Goal: Information Seeking & Learning: Find specific fact

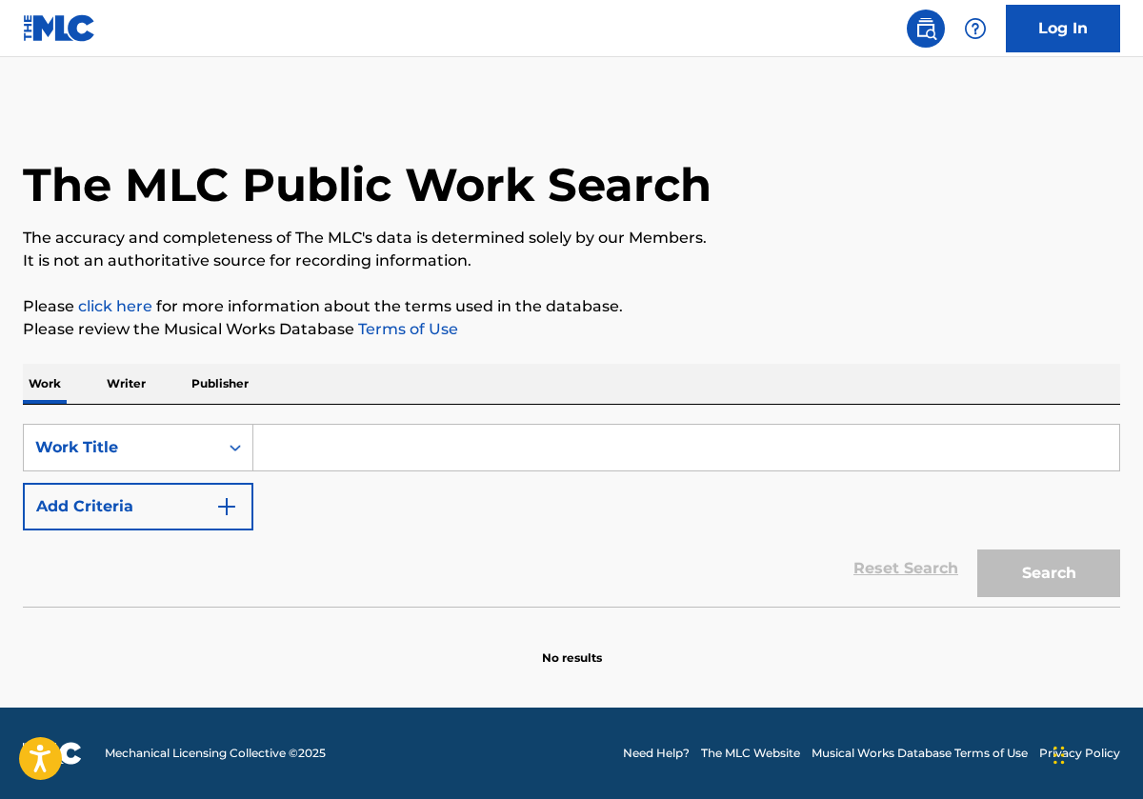
click at [353, 466] on input "Search Form" at bounding box center [686, 448] width 866 height 46
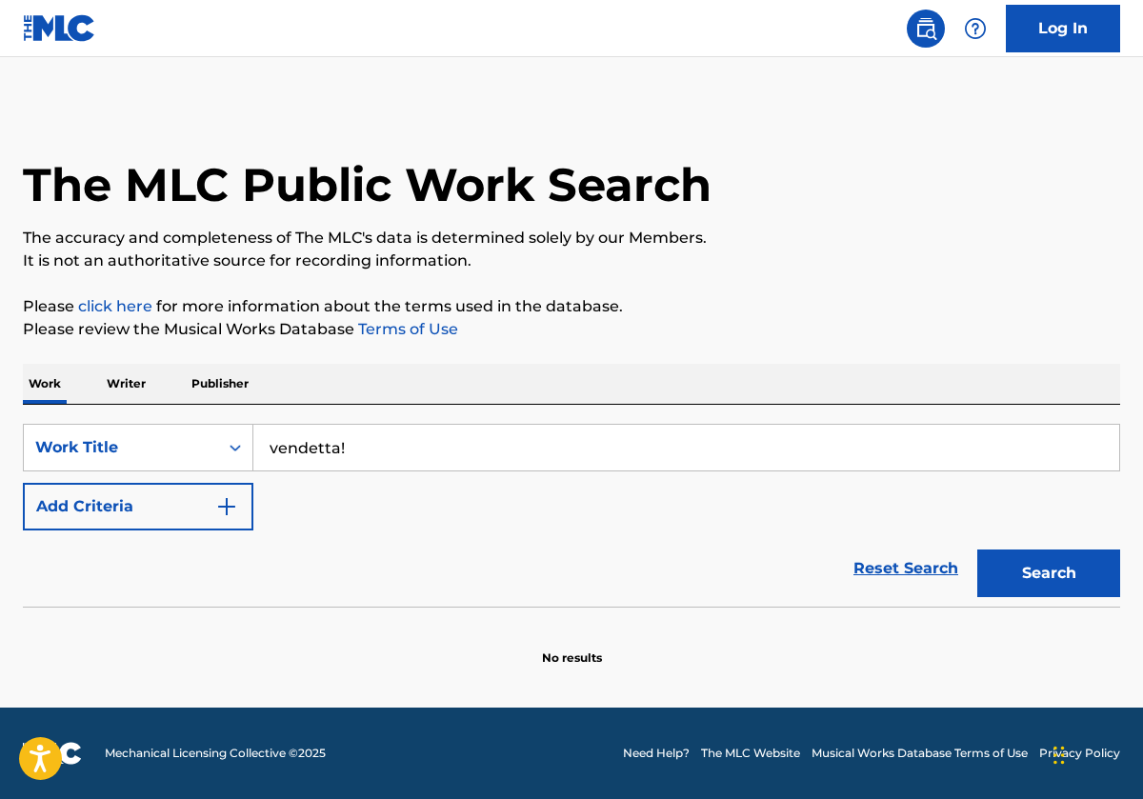
type input "vendetta!"
click at [174, 491] on button "Add Criteria" at bounding box center [138, 507] width 230 height 48
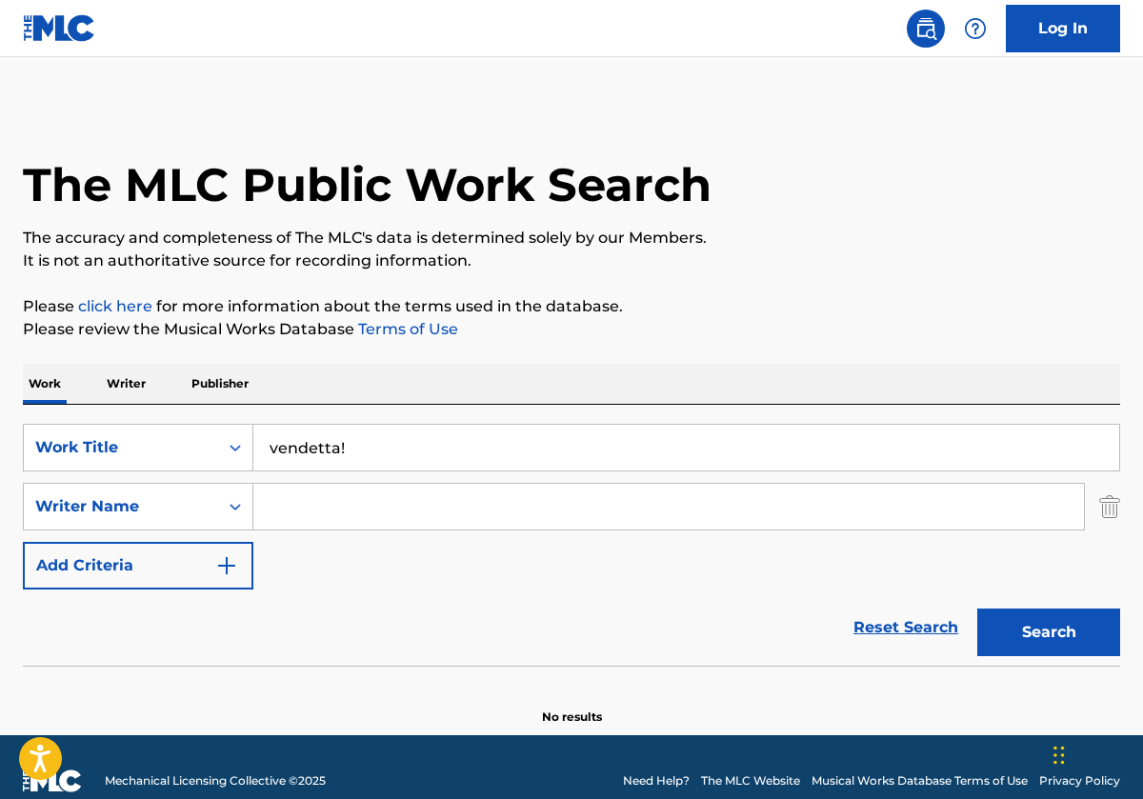
click at [337, 525] on input "Search Form" at bounding box center [668, 507] width 831 height 46
type input "max"
click at [1049, 632] on button "Search" at bounding box center [1048, 633] width 143 height 48
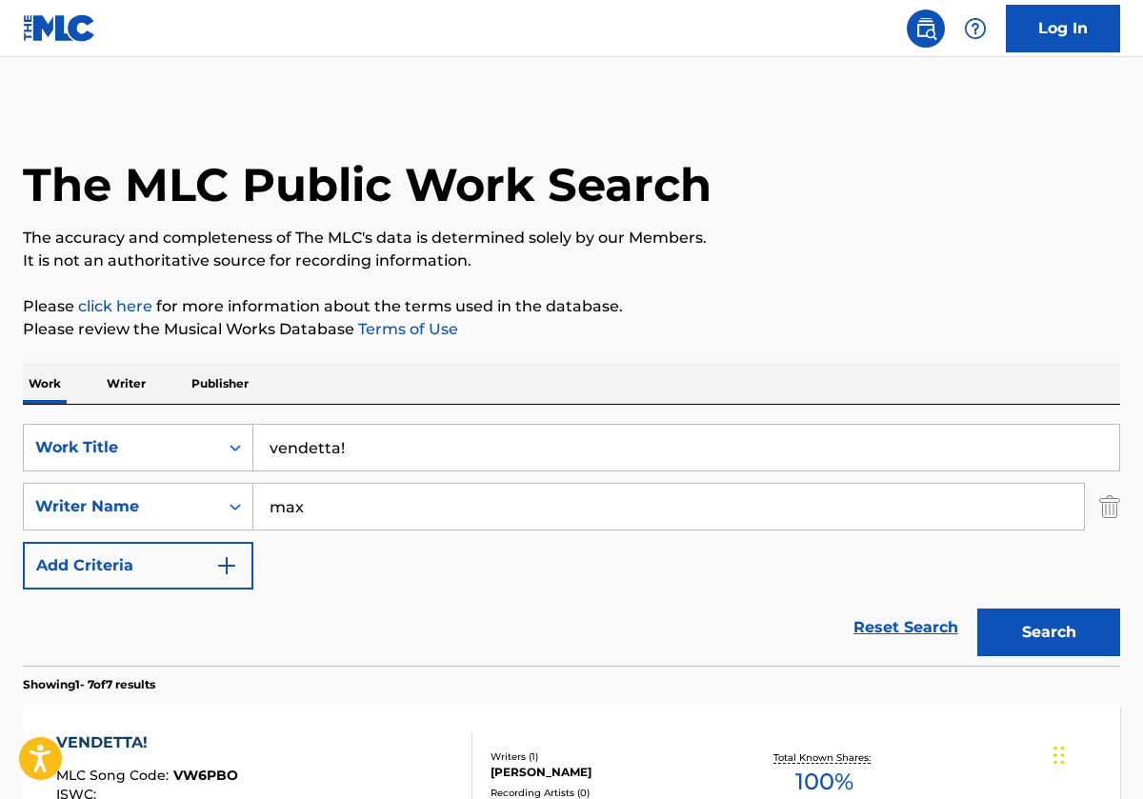
click at [114, 705] on div "VENDETTA! MLC Song Code : VW6PBO ISWC : Writers ( 1 ) [PERSON_NAME] Recording A…" at bounding box center [571, 774] width 1097 height 143
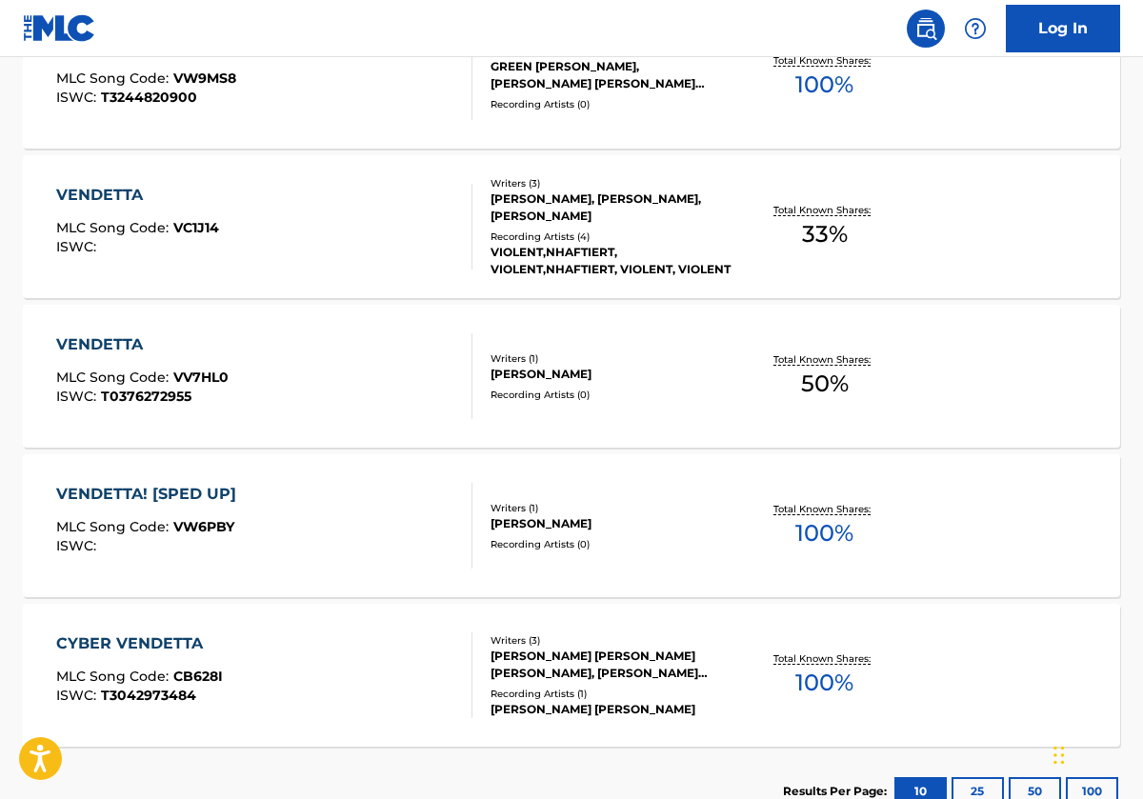
scroll to position [1038, 0]
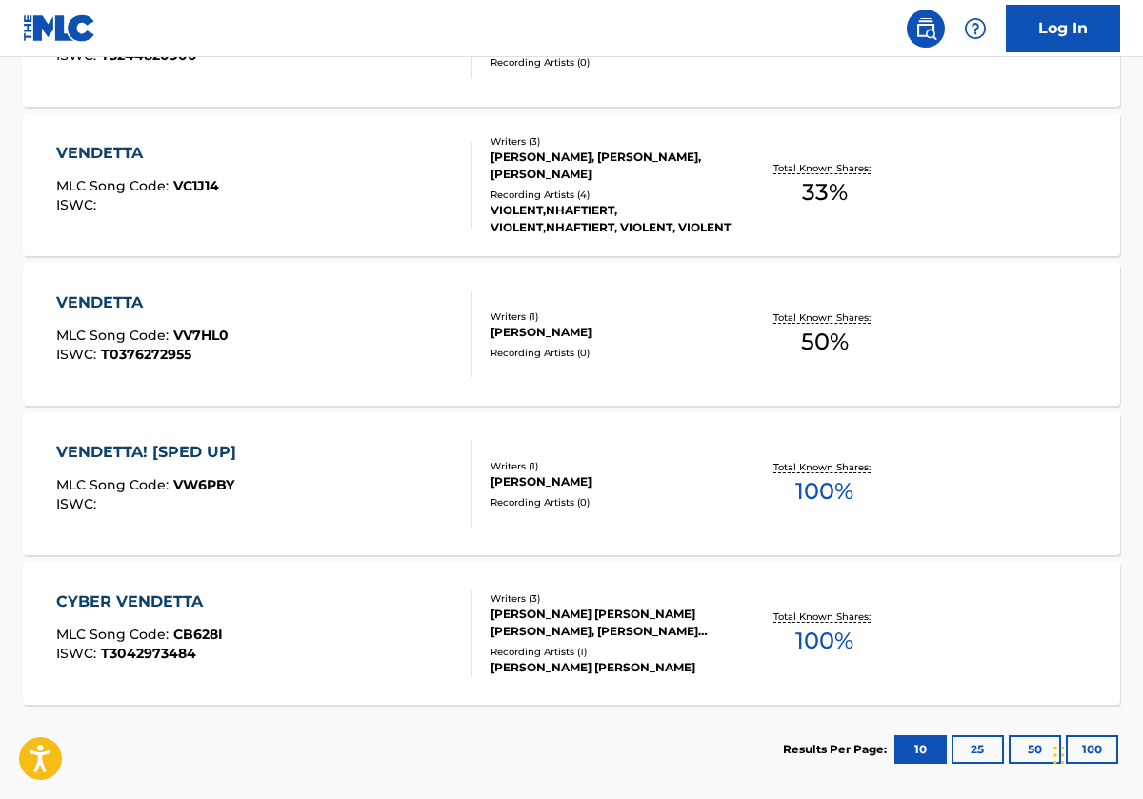
click at [358, 471] on div "VENDETTA! [SPED UP] MLC Song Code : VW6PBY ISWC :" at bounding box center [264, 484] width 417 height 86
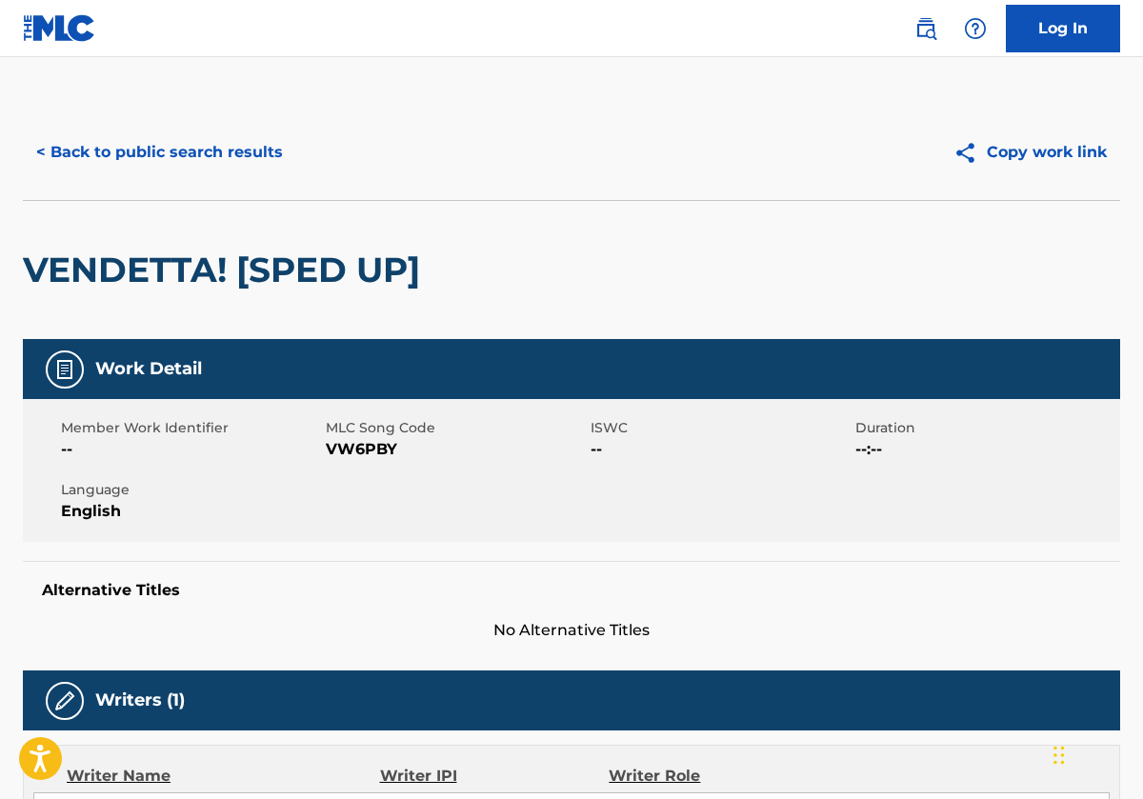
scroll to position [577, 0]
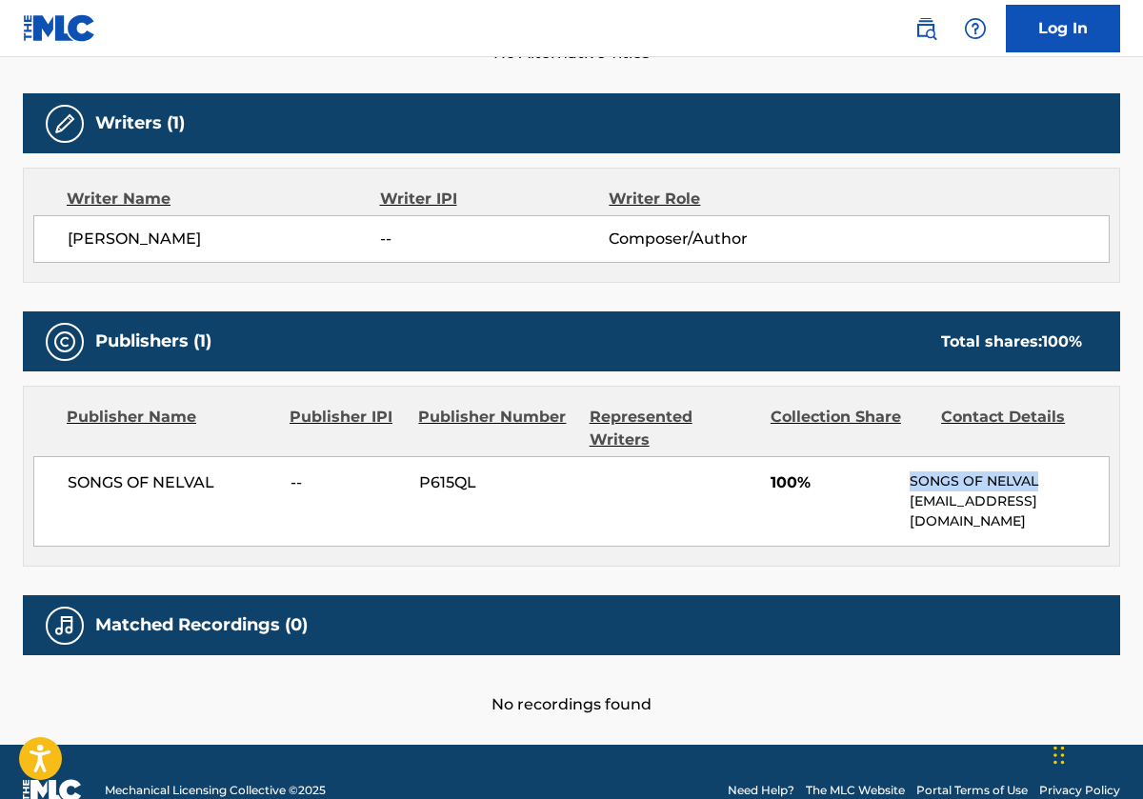
drag, startPoint x: 1036, startPoint y: 452, endPoint x: 903, endPoint y: 462, distance: 133.7
click at [903, 462] on div "SONGS OF NELVAL -- P615QL 100% SONGS OF NELVAL [EMAIL_ADDRESS][DOMAIN_NAME]" at bounding box center [571, 501] width 1076 height 90
copy p "SONGS OF NELVAL"
